Goal: Use online tool/utility: Utilize a website feature to perform a specific function

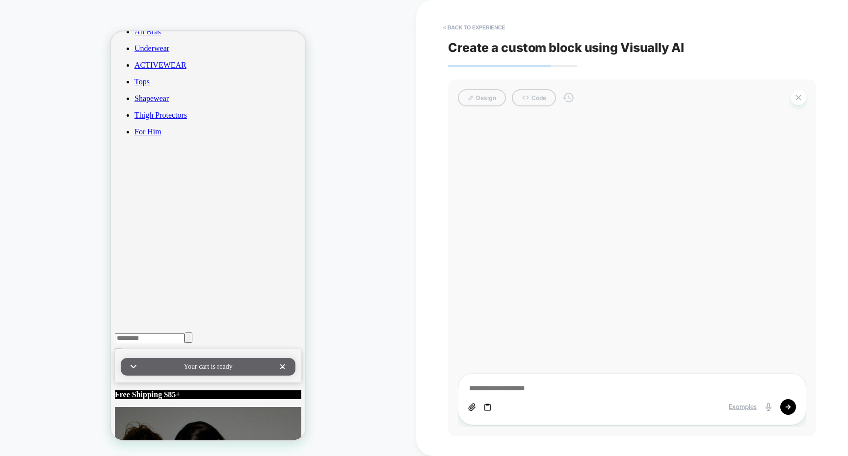
click at [552, 388] on textarea at bounding box center [632, 389] width 328 height 11
click at [490, 410] on icon at bounding box center [487, 407] width 6 height 7
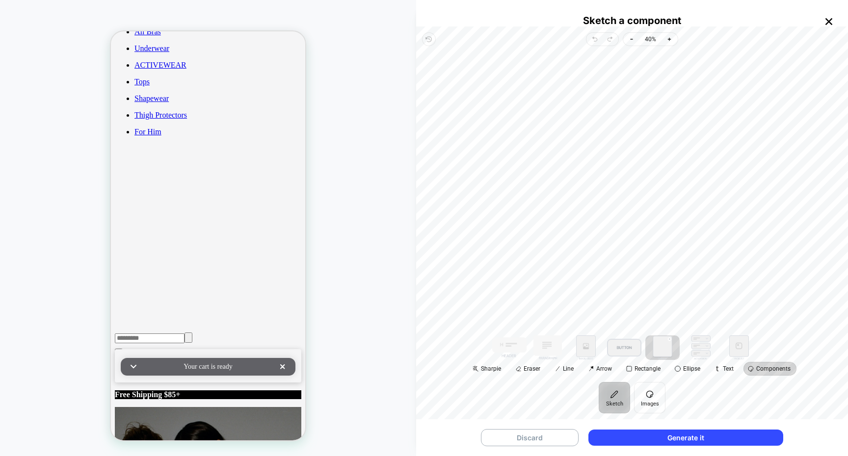
click at [661, 350] on button at bounding box center [662, 348] width 34 height 25
drag, startPoint x: 605, startPoint y: 223, endPoint x: 522, endPoint y: 335, distance: 139.7
click at [522, 335] on div "Drag point point-3" at bounding box center [520, 333] width 6 height 6
drag, startPoint x: 552, startPoint y: 289, endPoint x: 602, endPoint y: 204, distance: 98.8
click at [602, 204] on div "Rectangle 100% Move to front Duplicate Remove" at bounding box center [632, 191] width 416 height 274
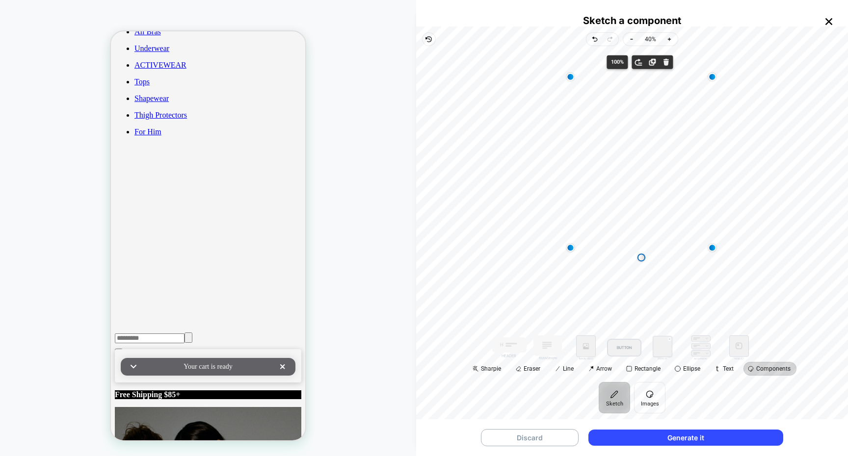
click at [567, 251] on div "Drag point point-3" at bounding box center [570, 248] width 6 height 6
drag, startPoint x: 582, startPoint y: 226, endPoint x: 597, endPoint y: 223, distance: 14.5
click at [597, 223] on div "Rectangle" at bounding box center [632, 191] width 416 height 274
drag, startPoint x: 544, startPoint y: 346, endPoint x: 598, endPoint y: 194, distance: 162.0
click at [598, 194] on div "Rectangle Sharpie Eraser Line Arrow Rectangle Ellipse Text Components" at bounding box center [632, 214] width 432 height 336
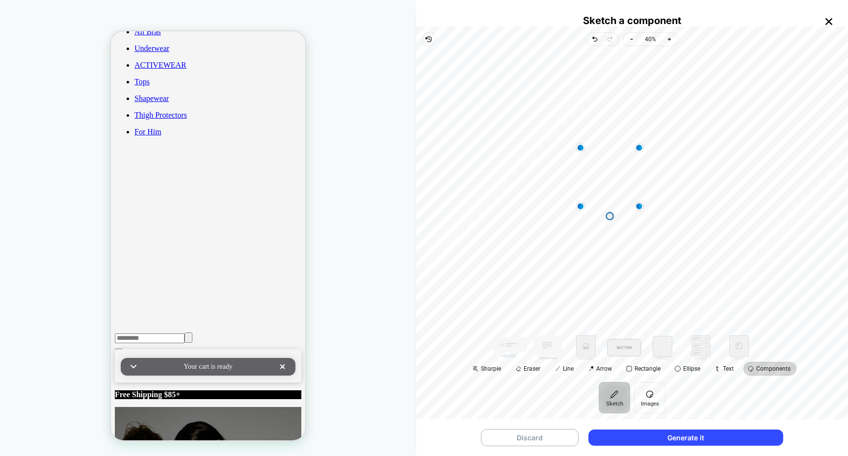
drag, startPoint x: 598, startPoint y: 194, endPoint x: 608, endPoint y: 177, distance: 19.8
click at [608, 177] on div "Rectangle Rectangle" at bounding box center [632, 191] width 416 height 274
drag, startPoint x: 639, startPoint y: 209, endPoint x: 704, endPoint y: 251, distance: 77.3
click at [704, 251] on div "Drag point point-2" at bounding box center [702, 249] width 6 height 6
drag, startPoint x: 686, startPoint y: 222, endPoint x: 681, endPoint y: 219, distance: 6.0
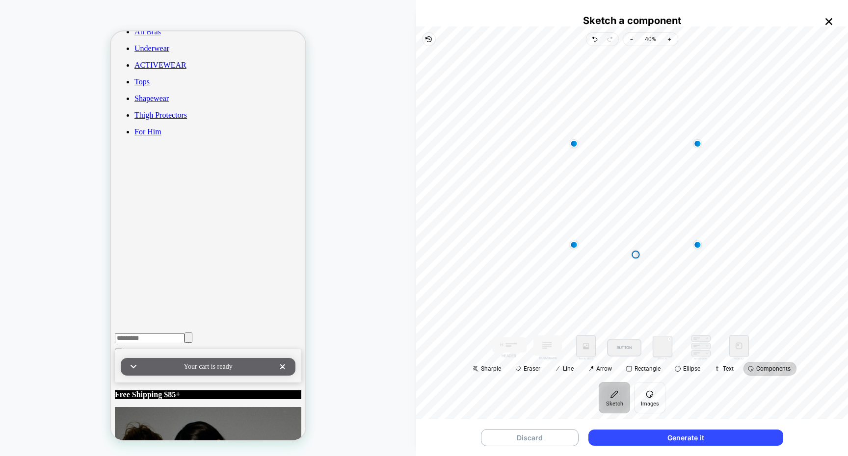
click at [681, 219] on div "Rectangle Rectangle" at bounding box center [632, 191] width 416 height 274
click at [708, 444] on button "Generate it" at bounding box center [685, 438] width 195 height 16
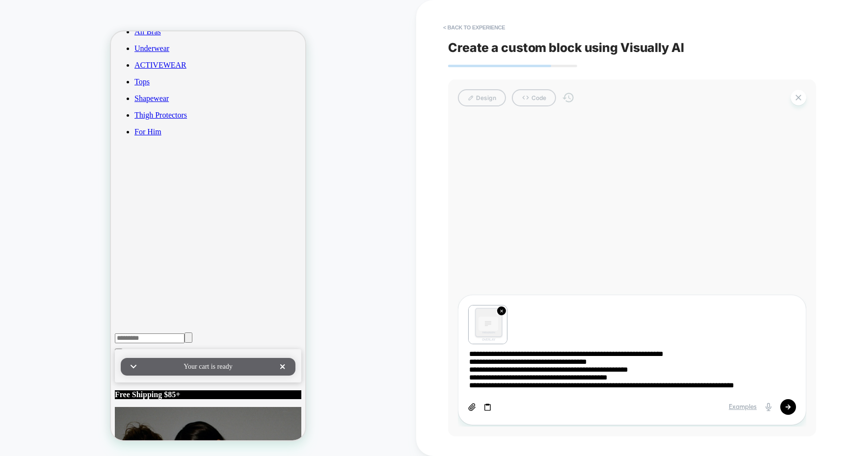
click at [786, 410] on icon at bounding box center [788, 407] width 6 height 6
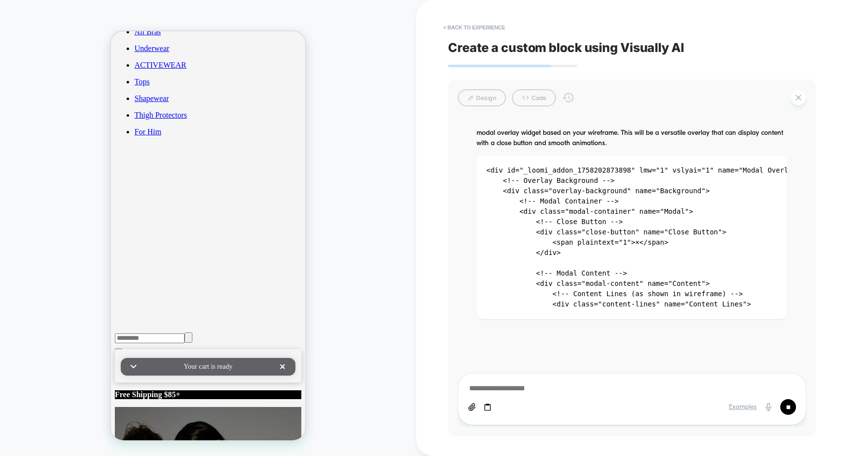
scroll to position [179, 0]
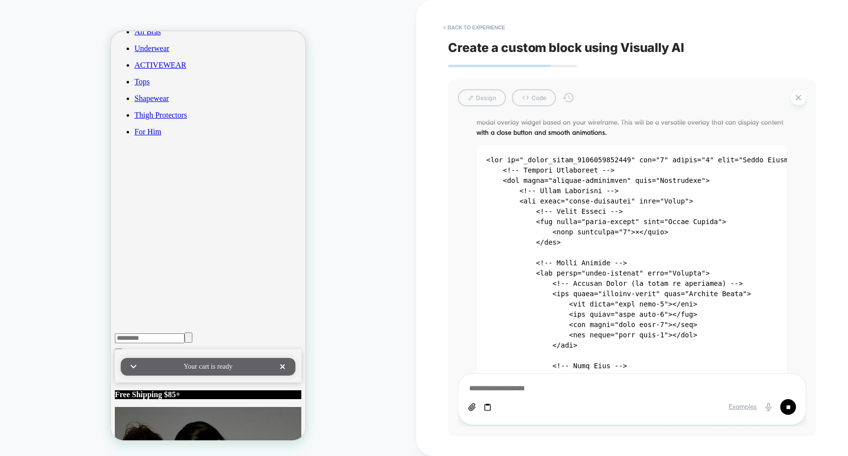
type textarea "*"
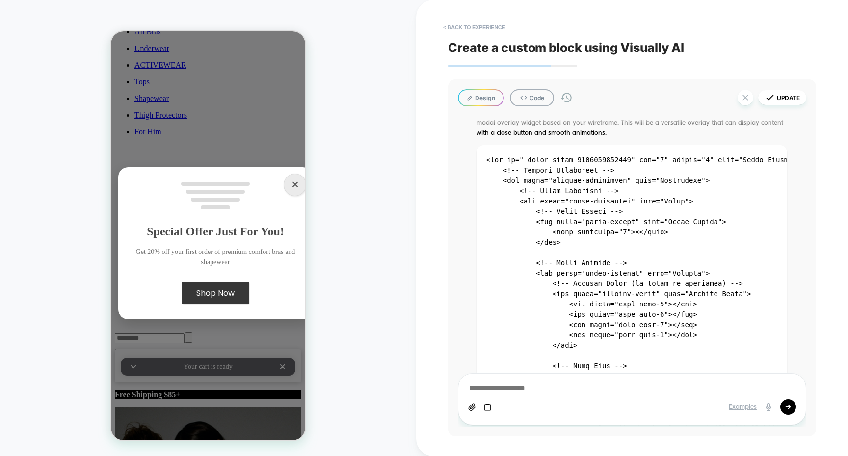
click at [285, 174] on div "×" at bounding box center [295, 185] width 23 height 23
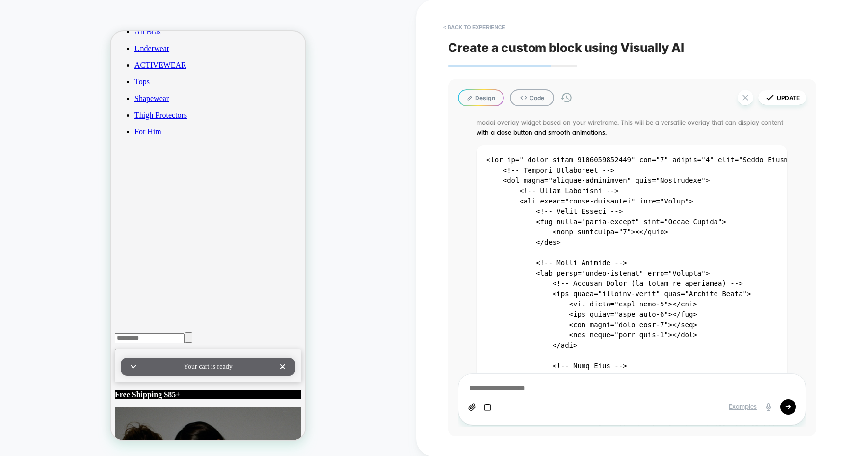
click at [487, 390] on textarea at bounding box center [632, 389] width 328 height 11
type textarea "**********"
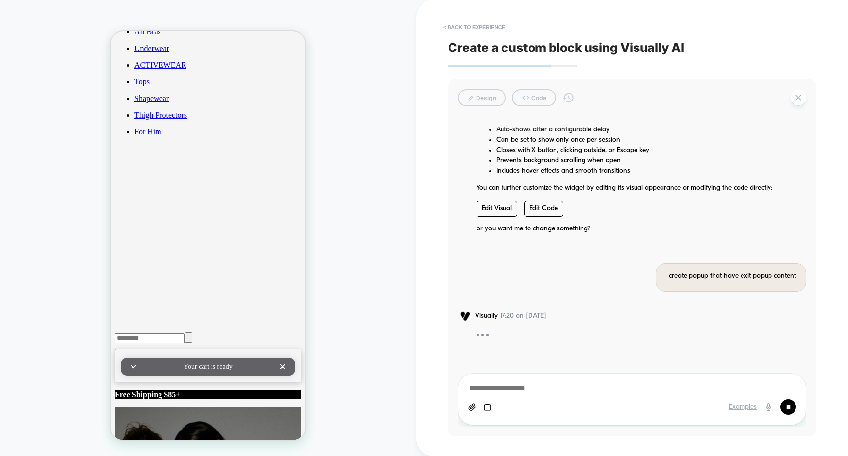
scroll to position [3919, 0]
